Goal: Task Accomplishment & Management: Complete application form

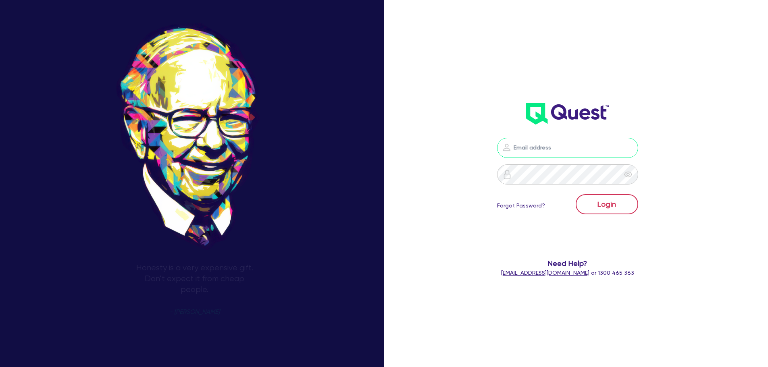
type input "nick.alembakis@quest.finance"
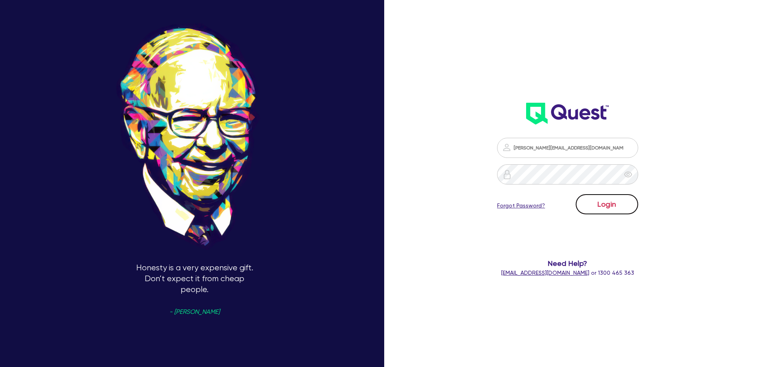
click at [615, 203] on button "Login" at bounding box center [606, 204] width 62 height 20
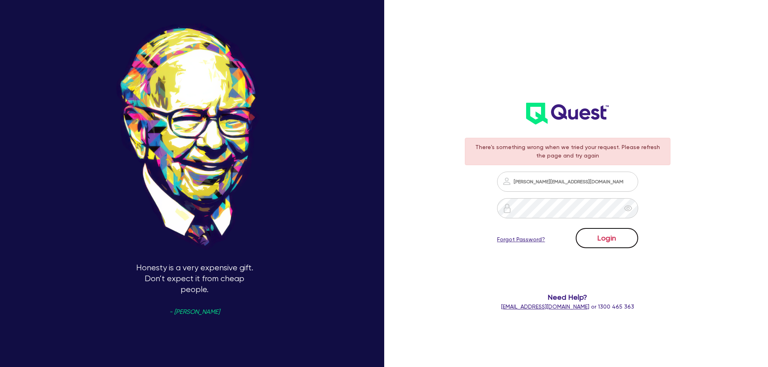
click at [606, 246] on button "Login" at bounding box center [606, 238] width 62 height 20
click at [611, 243] on button "Login" at bounding box center [606, 238] width 62 height 20
click at [462, 170] on div "There's something wrong when we tried your request. Please refresh the page and…" at bounding box center [567, 224] width 222 height 189
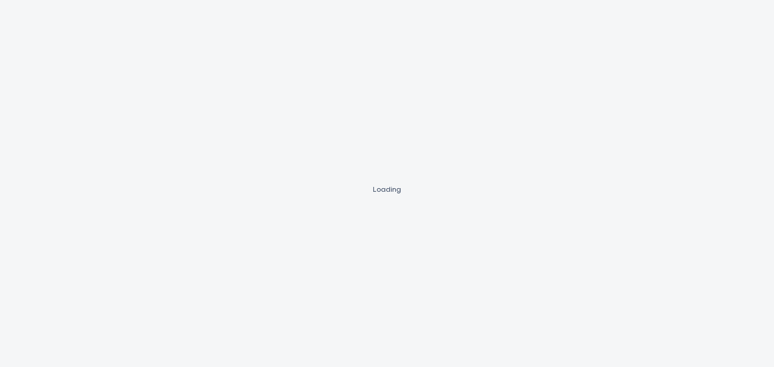
click at [483, 223] on div "Loading" at bounding box center [387, 183] width 774 height 367
click at [325, 160] on div "Loading" at bounding box center [387, 183] width 774 height 367
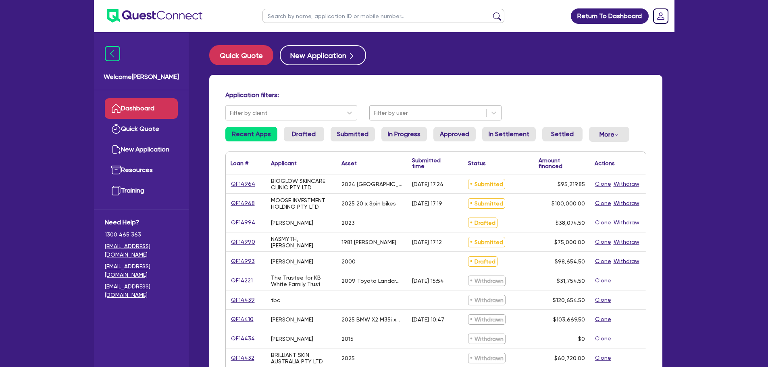
click at [452, 112] on div at bounding box center [427, 113] width 108 height 10
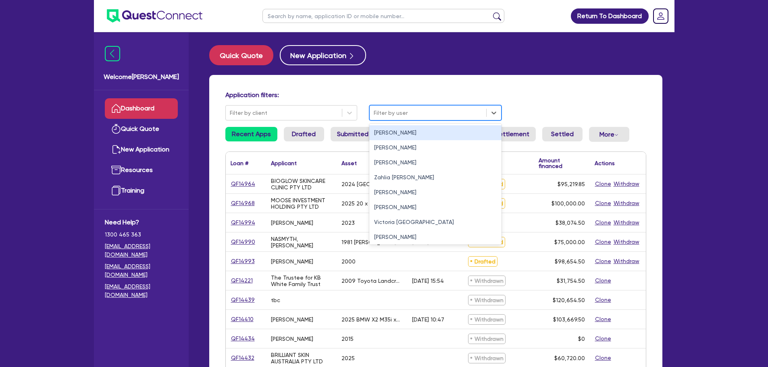
click at [452, 112] on div at bounding box center [427, 113] width 108 height 10
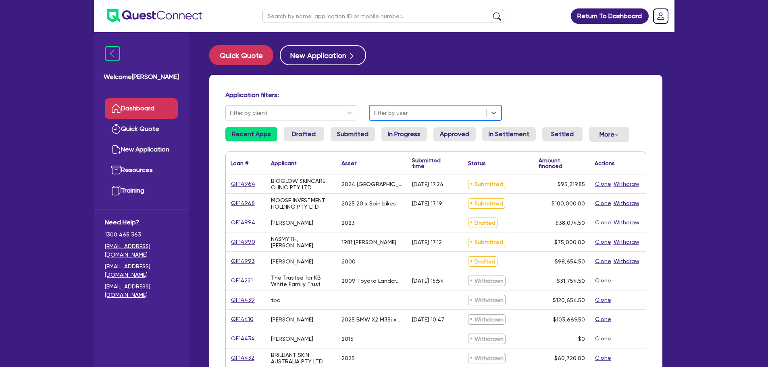
click at [407, 112] on div at bounding box center [427, 113] width 108 height 10
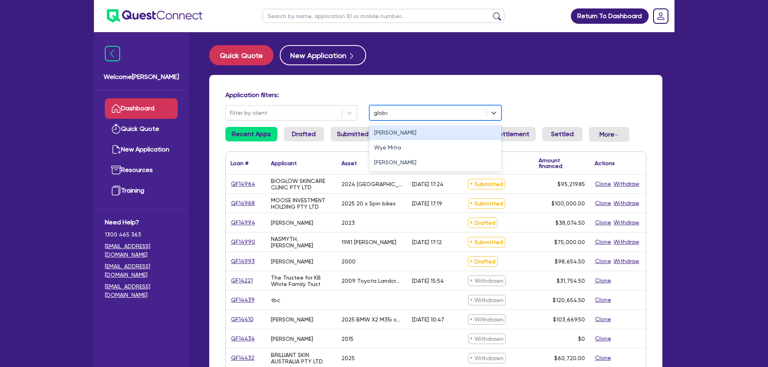
type input "global"
click at [404, 132] on div "Claire David" at bounding box center [435, 132] width 132 height 15
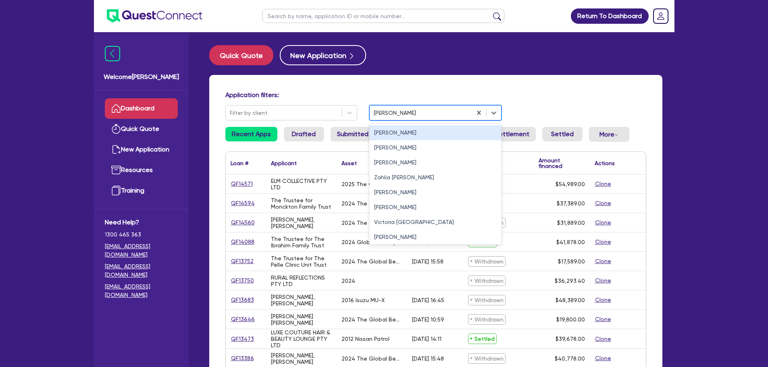
click at [415, 116] on div at bounding box center [420, 113] width 94 height 10
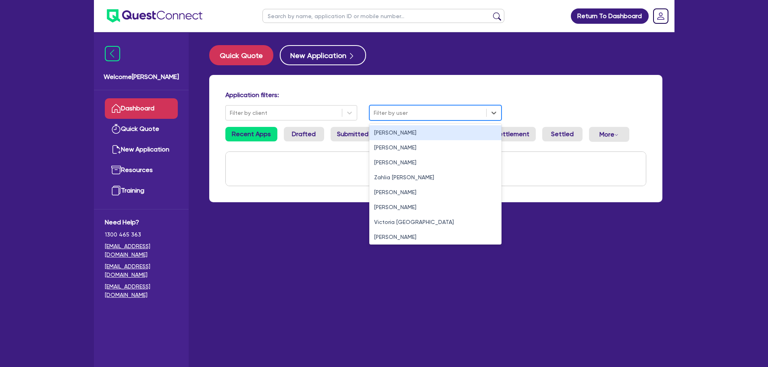
click at [439, 111] on div at bounding box center [427, 113] width 108 height 10
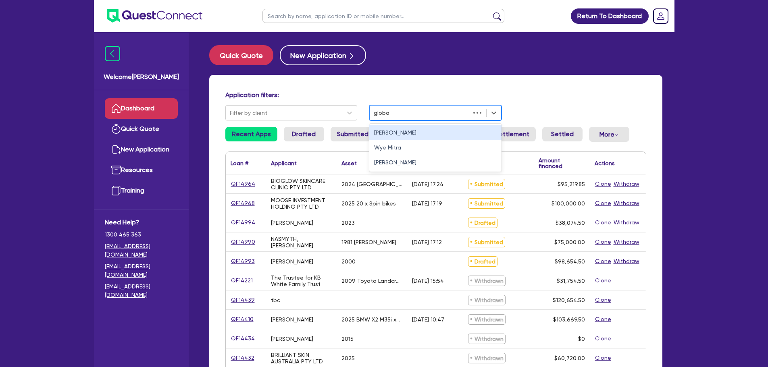
type input "global"
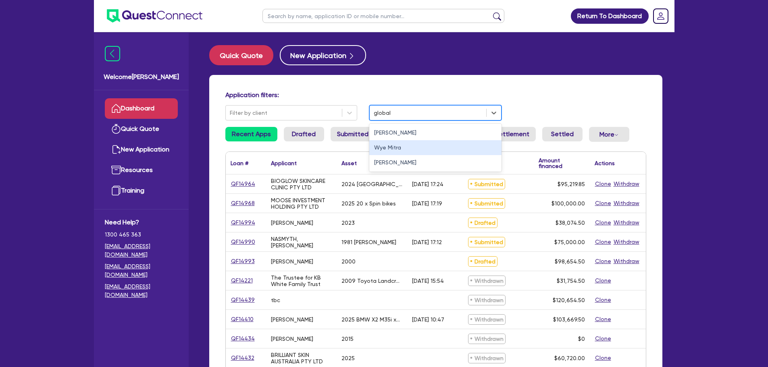
click at [429, 146] on div "Wye​​​​ Mitra" at bounding box center [435, 147] width 132 height 15
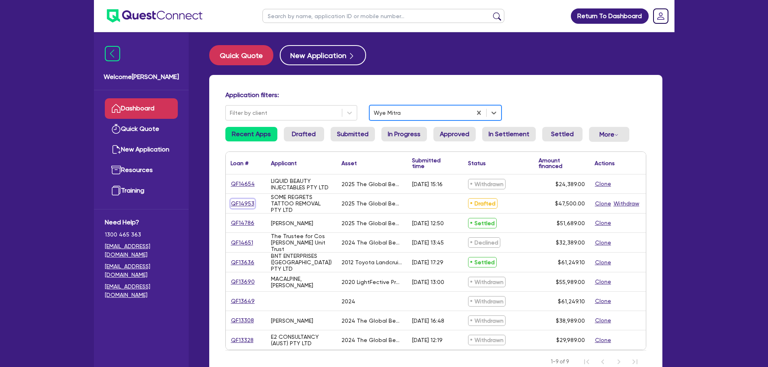
click at [251, 201] on link "QF14953" at bounding box center [242, 203] width 24 height 9
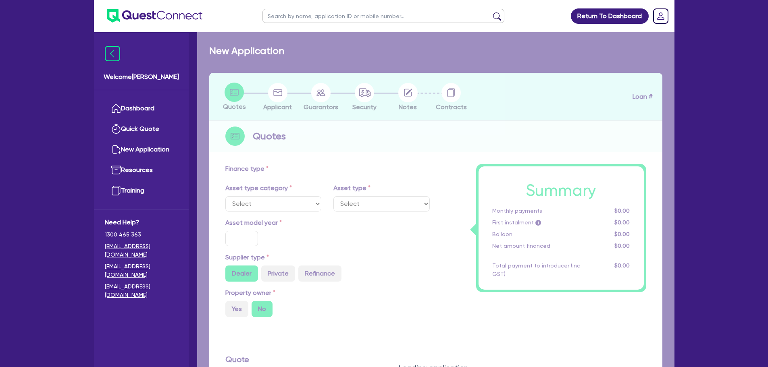
select select "TERTIARY_ASSETS"
type input "2025"
radio input "true"
type input "60,500"
type input "13,000"
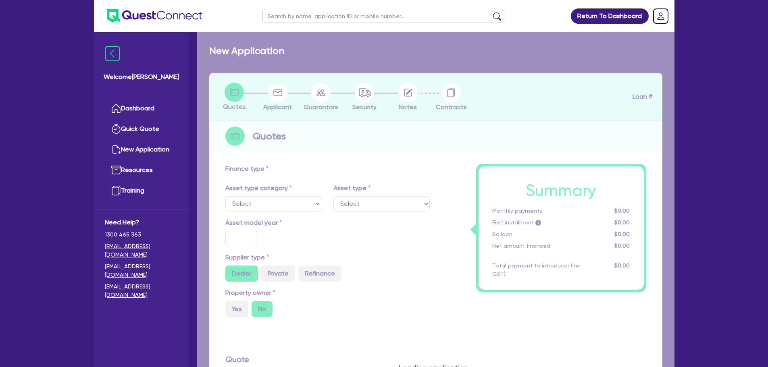
type input "4.99"
type input "2,370.25"
type input "17.95"
select select "BEAUTY_EQUIPMENT"
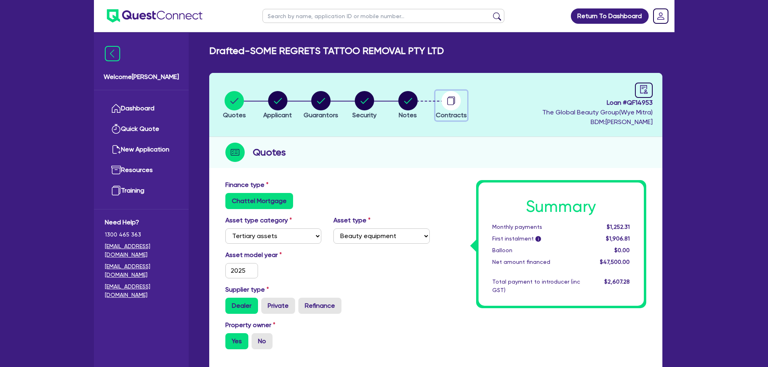
click at [440, 111] on span "Contracts" at bounding box center [451, 115] width 31 height 8
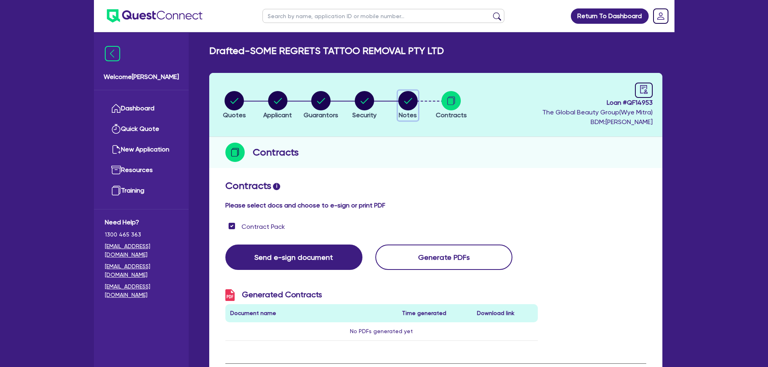
click at [415, 110] on button "Notes" at bounding box center [408, 106] width 20 height 30
select select "Quest Finance - Own Book"
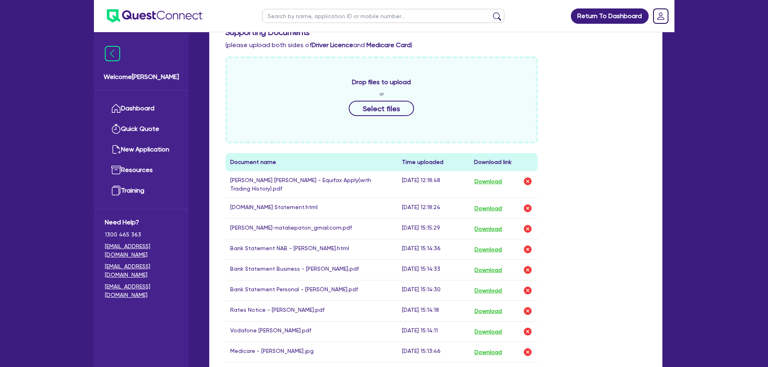
scroll to position [470, 0]
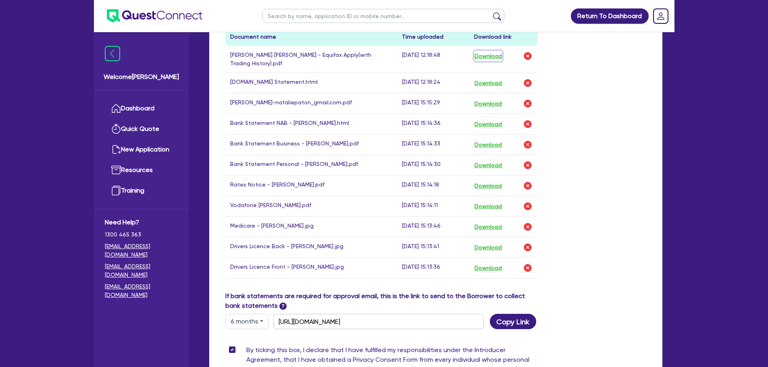
click at [490, 51] on button "Download" at bounding box center [488, 56] width 28 height 10
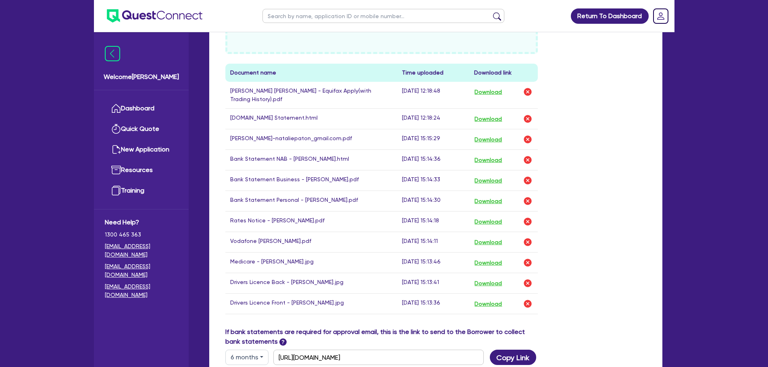
scroll to position [403, 0]
